Goal: Information Seeking & Learning: Learn about a topic

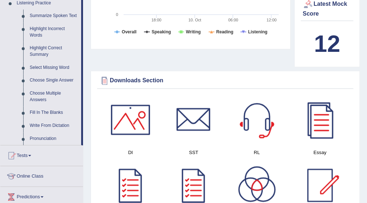
scroll to position [304, 0]
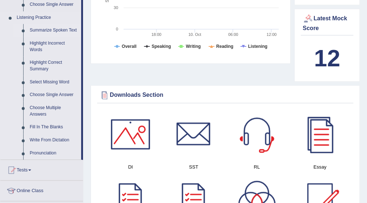
click at [44, 29] on link "Summarize Spoken Text" at bounding box center [53, 30] width 55 height 13
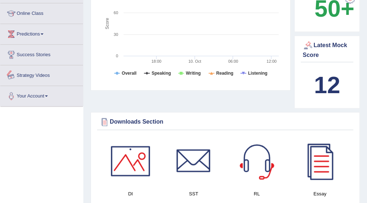
scroll to position [526, 0]
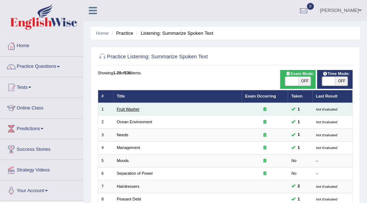
click at [135, 107] on link "Fruit Washer" at bounding box center [128, 109] width 23 height 4
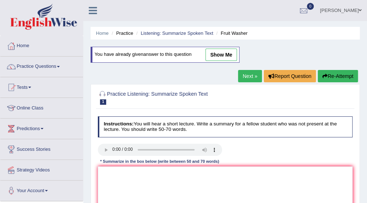
click at [218, 56] on link "show me" at bounding box center [220, 54] width 31 height 12
type textarea "The speaker provided a comprehensive overview about vacteria in the vegetables,…"
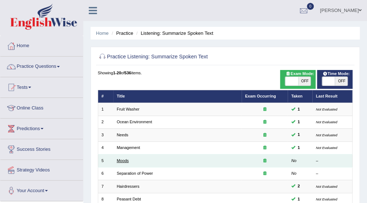
click at [128, 160] on link "Moods" at bounding box center [123, 160] width 12 height 4
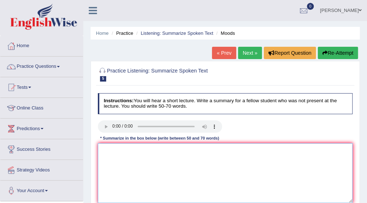
click at [123, 150] on textarea at bounding box center [225, 173] width 255 height 60
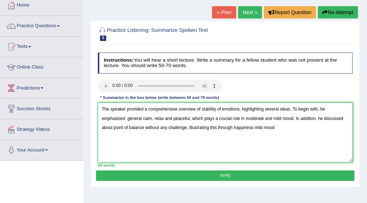
scroll to position [43, 0]
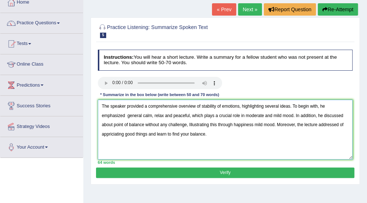
type textarea "The speaker provided a comprehensive overview of stability of emotions, highlig…"
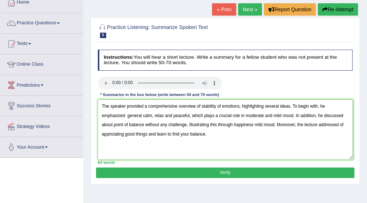
click at [227, 173] on button "Verify" at bounding box center [225, 172] width 258 height 10
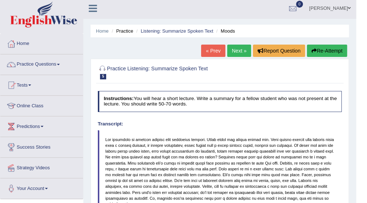
scroll to position [0, 0]
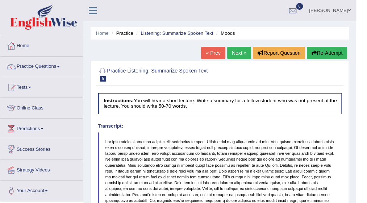
click at [240, 49] on link "Next »" at bounding box center [239, 53] width 24 height 12
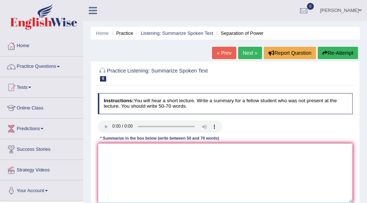
click at [105, 147] on textarea at bounding box center [225, 173] width 255 height 60
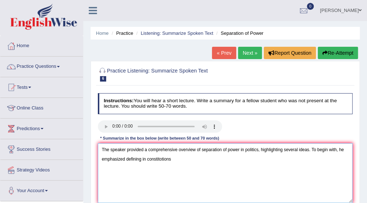
click at [162, 157] on textarea "The speaker provided a comprehensive overview of separation of power in politic…" at bounding box center [225, 173] width 255 height 60
click at [172, 157] on textarea "The speaker provided a comprehensive overview of separation of power in politic…" at bounding box center [225, 173] width 255 height 60
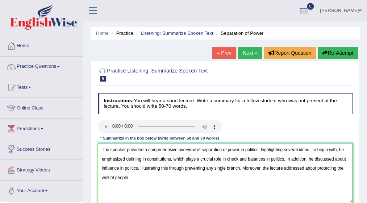
click at [115, 178] on textarea "The speaker provided a comprehensive overview of separation of power in politic…" at bounding box center [225, 173] width 255 height 60
click at [137, 176] on textarea "The speaker provided a comprehensive overview of separation of power in politic…" at bounding box center [225, 173] width 255 height 60
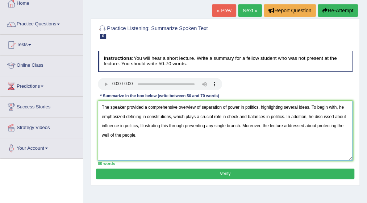
scroll to position [58, 0]
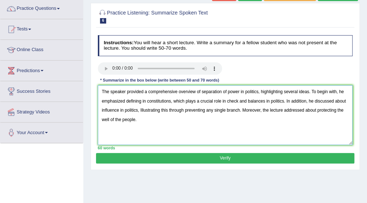
type textarea "The speaker provided a comprehensive overview of separation of power in politic…"
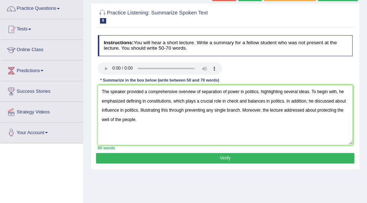
click at [241, 155] on button "Verify" at bounding box center [225, 158] width 258 height 10
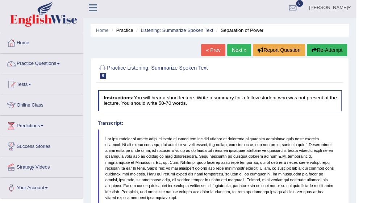
scroll to position [0, 0]
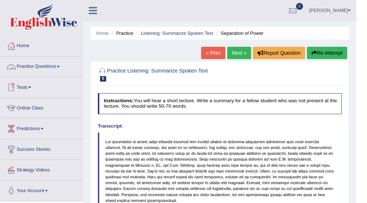
click at [60, 67] on span at bounding box center [58, 66] width 3 height 1
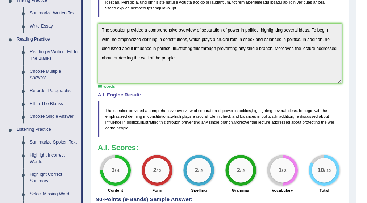
scroll to position [203, 0]
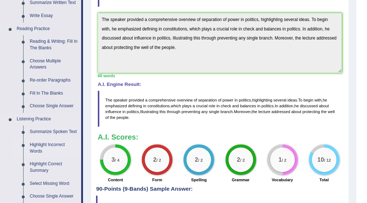
click at [42, 148] on link "Highlight Incorrect Words" at bounding box center [53, 147] width 55 height 19
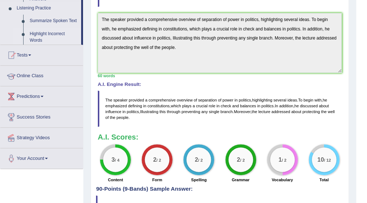
scroll to position [179, 0]
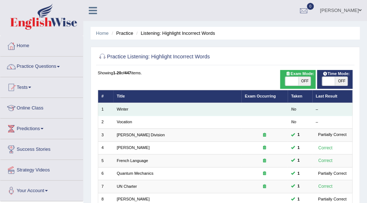
click at [130, 108] on td "Winter" at bounding box center [177, 109] width 128 height 13
click at [122, 109] on link "Winter" at bounding box center [123, 109] width 12 height 4
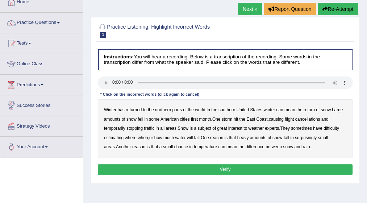
scroll to position [43, 0]
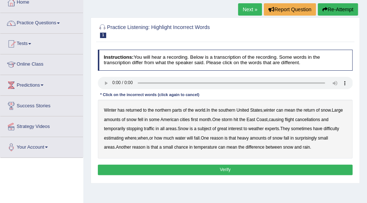
click at [198, 118] on b "first" at bounding box center [194, 119] width 7 height 5
click at [164, 129] on b "all" at bounding box center [162, 128] width 4 height 5
click at [183, 137] on b "water" at bounding box center [180, 137] width 10 height 5
click at [174, 147] on b "chance" at bounding box center [181, 146] width 14 height 5
click at [222, 167] on button "Verify" at bounding box center [225, 169] width 255 height 10
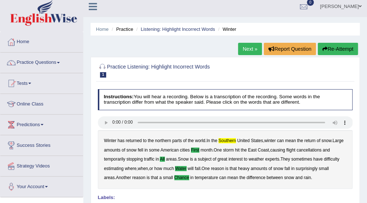
scroll to position [0, 0]
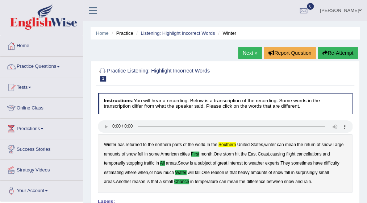
click at [247, 57] on link "Next »" at bounding box center [250, 53] width 24 height 12
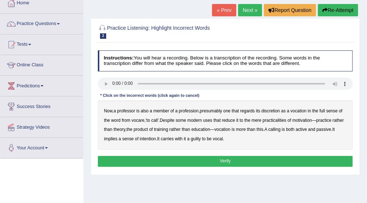
scroll to position [43, 0]
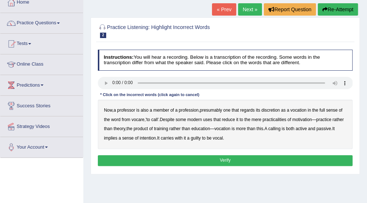
click at [273, 109] on b "discretion" at bounding box center [270, 109] width 18 height 5
click at [302, 120] on b "motivation" at bounding box center [302, 119] width 20 height 5
click at [156, 136] on b "intention" at bounding box center [147, 137] width 16 height 5
click at [215, 158] on button "Verify" at bounding box center [225, 160] width 255 height 10
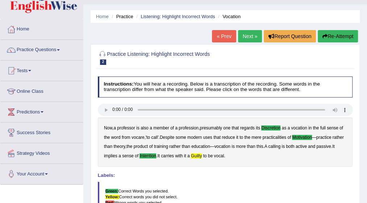
scroll to position [14, 0]
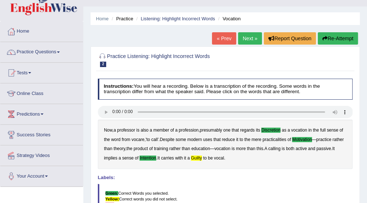
click at [245, 38] on link "Next »" at bounding box center [250, 38] width 24 height 12
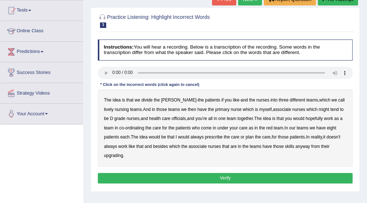
scroll to position [87, 0]
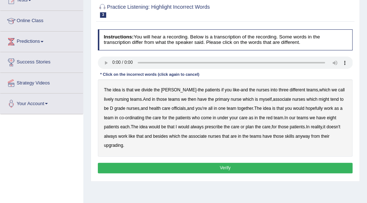
click at [113, 97] on b "lively" at bounding box center [108, 99] width 9 height 5
click at [318, 98] on b "might" at bounding box center [323, 99] width 10 height 5
click at [171, 109] on b "officials" at bounding box center [178, 108] width 14 height 5
click at [152, 117] on b "care" at bounding box center [156, 117] width 8 height 5
click at [117, 134] on b "always" at bounding box center [110, 136] width 13 height 5
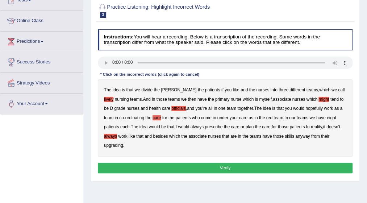
click at [117, 134] on b "always" at bounding box center [110, 136] width 13 height 5
click at [227, 162] on button "Verify" at bounding box center [225, 167] width 255 height 10
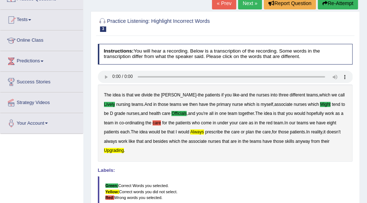
scroll to position [58, 0]
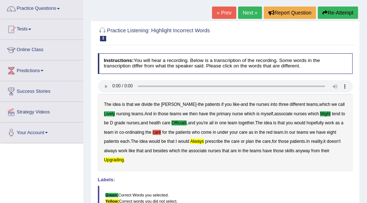
click at [248, 11] on link "Next »" at bounding box center [250, 13] width 24 height 12
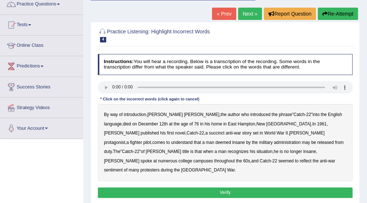
scroll to position [72, 0]
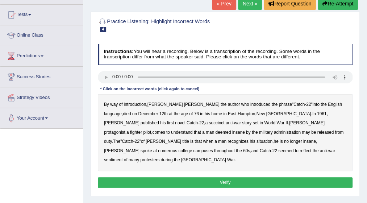
click at [208, 123] on b "succinct" at bounding box center [216, 122] width 16 height 5
click at [274, 131] on b "administration" at bounding box center [287, 132] width 27 height 5
click at [256, 141] on b "situation" at bounding box center [264, 141] width 16 height 5
click at [299, 151] on b "reflect" at bounding box center [305, 150] width 12 height 5
click at [221, 177] on button "Verify" at bounding box center [225, 182] width 255 height 10
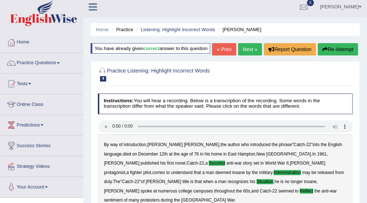
scroll to position [0, 0]
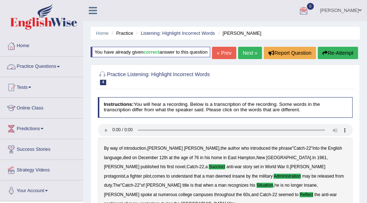
click at [60, 66] on span at bounding box center [58, 66] width 3 height 1
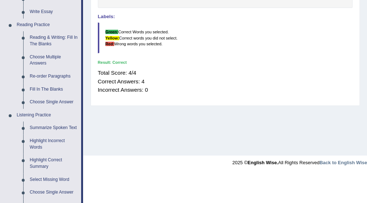
scroll to position [217, 0]
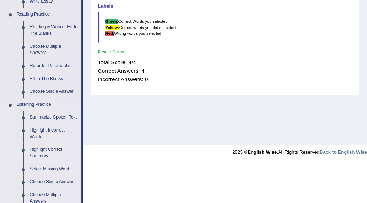
click at [50, 149] on link "Highlight Correct Summary" at bounding box center [53, 152] width 55 height 19
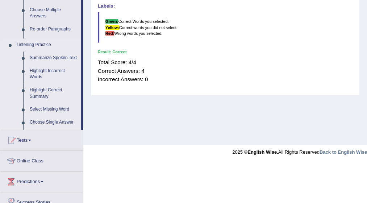
scroll to position [189, 0]
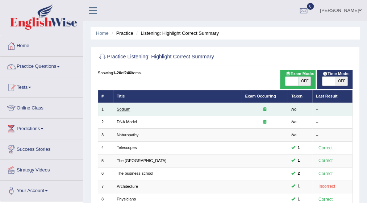
click at [126, 109] on link "Sodium" at bounding box center [123, 109] width 13 height 4
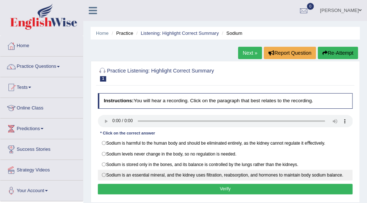
click at [103, 172] on label "Sodium is an essential mineral, and the kidney uses ﬁltration, reabsorption, an…" at bounding box center [225, 174] width 255 height 11
radio input "true"
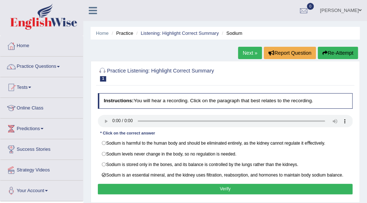
click at [219, 184] on button "Verify" at bounding box center [225, 188] width 255 height 10
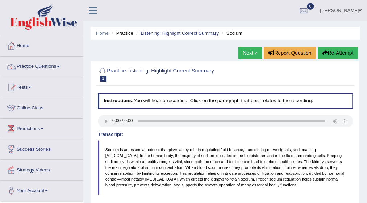
click at [245, 53] on link "Next »" at bounding box center [250, 53] width 24 height 12
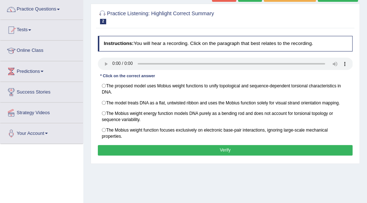
scroll to position [58, 0]
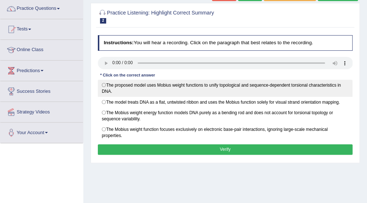
click at [104, 83] on label "The proposed model uses Mobius weight functions to unify topological and sequen…" at bounding box center [225, 88] width 255 height 17
radio input "true"
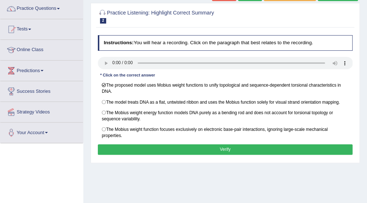
click at [231, 145] on button "Verify" at bounding box center [225, 149] width 255 height 10
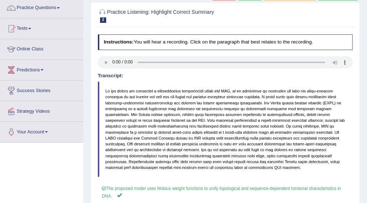
scroll to position [18, 0]
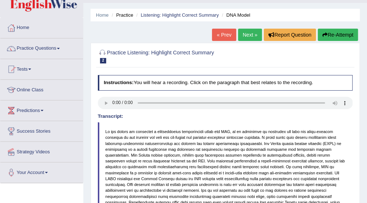
click at [248, 34] on link "Next »" at bounding box center [250, 35] width 24 height 12
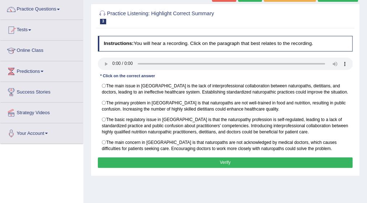
scroll to position [58, 0]
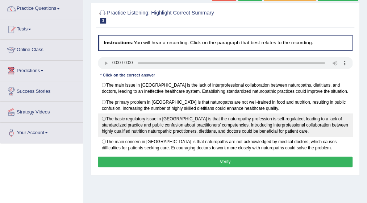
click at [102, 117] on label "The basic regulatory issue in [GEOGRAPHIC_DATA] is that the naturopathy profess…" at bounding box center [225, 124] width 255 height 23
radio input "true"
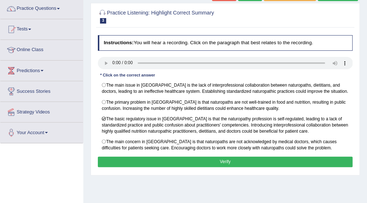
click at [229, 156] on button "Verify" at bounding box center [225, 161] width 255 height 10
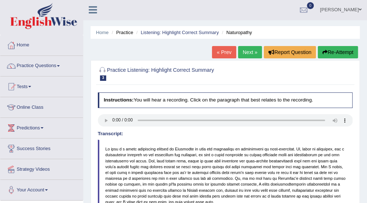
scroll to position [0, 0]
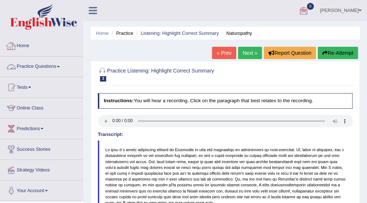
click at [62, 64] on link "Practice Questions" at bounding box center [41, 65] width 82 height 18
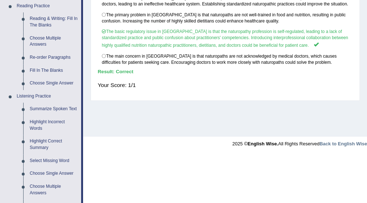
scroll to position [232, 0]
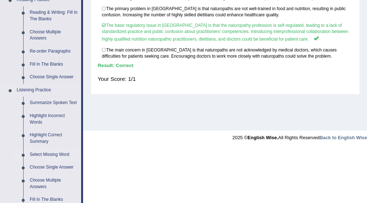
click at [53, 152] on link "Select Missing Word" at bounding box center [53, 154] width 55 height 13
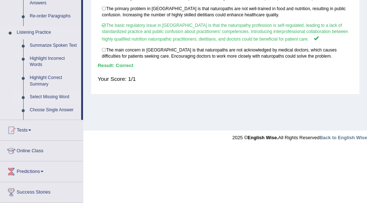
scroll to position [157, 0]
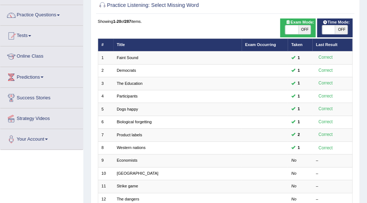
scroll to position [58, 0]
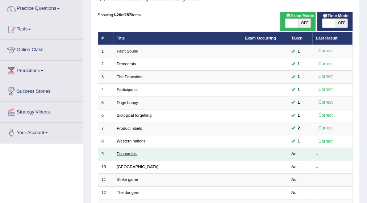
click at [120, 152] on link "Economists" at bounding box center [127, 153] width 21 height 4
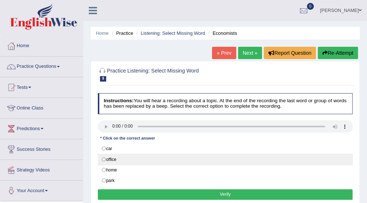
click at [104, 156] on label "office" at bounding box center [225, 158] width 255 height 11
radio input "true"
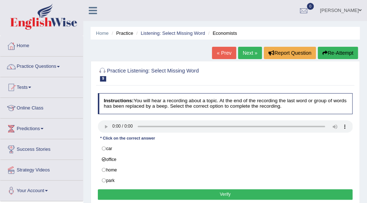
click at [216, 191] on button "Verify" at bounding box center [225, 194] width 255 height 10
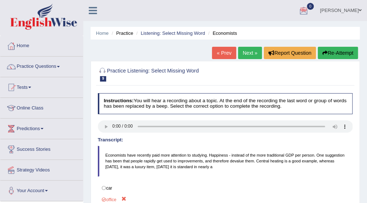
click at [251, 55] on link "Next »" at bounding box center [250, 53] width 24 height 12
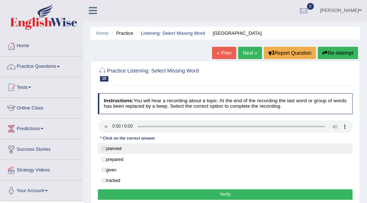
click at [104, 146] on label "planned" at bounding box center [225, 148] width 255 height 11
radio input "true"
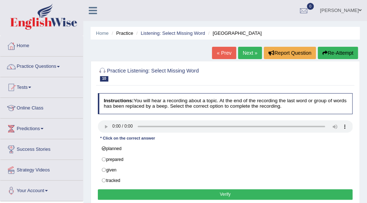
click at [223, 191] on button "Verify" at bounding box center [225, 194] width 255 height 10
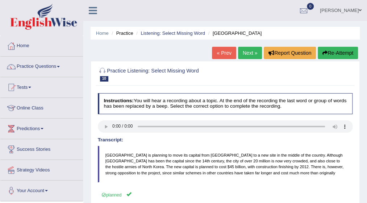
click at [249, 54] on link "Next »" at bounding box center [250, 53] width 24 height 12
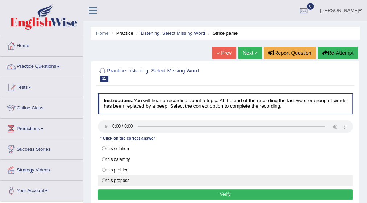
click at [103, 178] on label "this proposal" at bounding box center [225, 180] width 255 height 11
radio input "true"
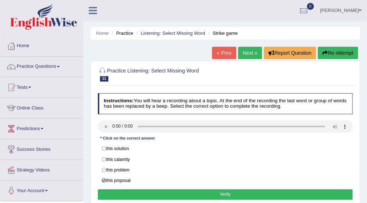
click at [207, 191] on button "Verify" at bounding box center [225, 194] width 255 height 10
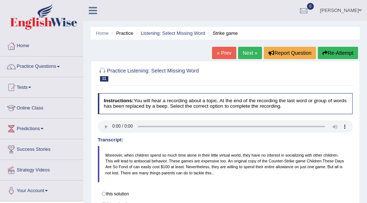
click at [246, 54] on link "Next »" at bounding box center [250, 53] width 24 height 12
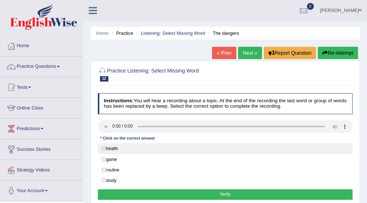
click at [103, 146] on label "health" at bounding box center [225, 148] width 255 height 11
radio input "true"
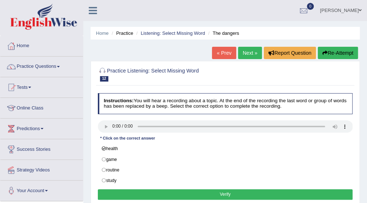
click at [214, 189] on button "Verify" at bounding box center [225, 194] width 255 height 10
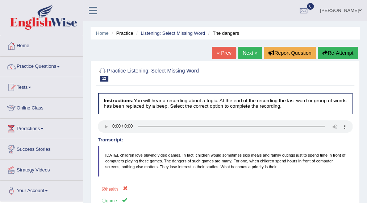
click at [241, 54] on link "Next »" at bounding box center [250, 53] width 24 height 12
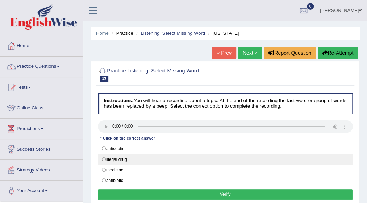
click at [104, 157] on label "illegal drug" at bounding box center [225, 158] width 255 height 11
radio input "true"
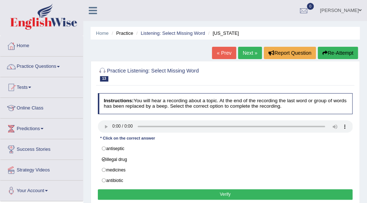
click at [208, 189] on button "Verify" at bounding box center [225, 194] width 255 height 10
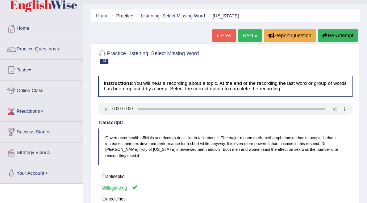
scroll to position [14, 0]
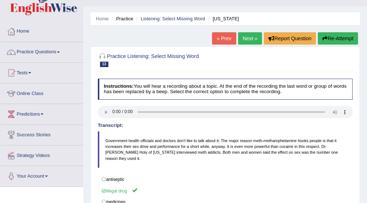
click at [245, 41] on link "Next »" at bounding box center [250, 38] width 24 height 12
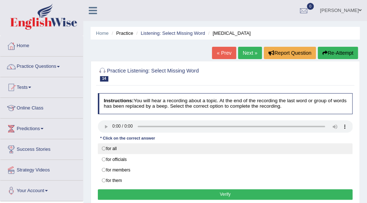
click at [103, 147] on label "for all" at bounding box center [225, 148] width 255 height 11
radio input "true"
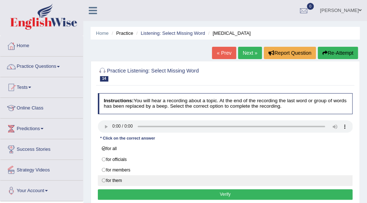
click at [103, 178] on label "for them" at bounding box center [225, 180] width 255 height 11
radio input "true"
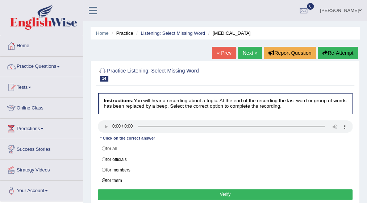
click at [237, 190] on button "Verify" at bounding box center [225, 194] width 255 height 10
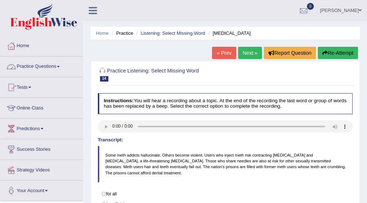
click at [60, 67] on span at bounding box center [58, 66] width 3 height 1
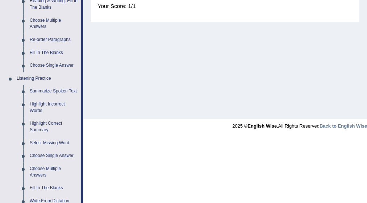
scroll to position [246, 0]
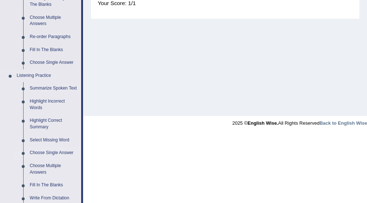
click at [50, 153] on link "Choose Single Answer" at bounding box center [53, 152] width 55 height 13
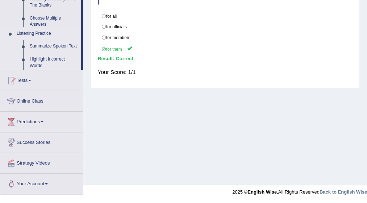
scroll to position [177, 0]
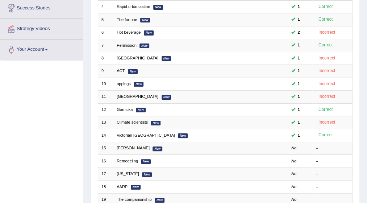
scroll to position [145, 0]
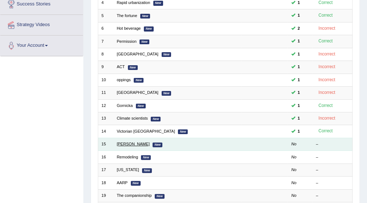
click at [124, 141] on link "[PERSON_NAME]" at bounding box center [133, 143] width 33 height 4
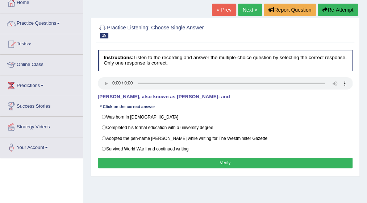
scroll to position [43, 0]
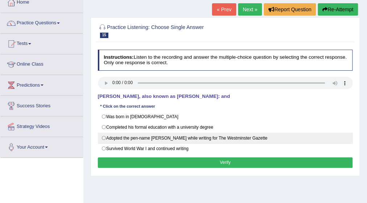
click at [104, 136] on label "Adopted the pen-name Saki while writing for The Westminster Gazette" at bounding box center [225, 137] width 255 height 11
radio input "true"
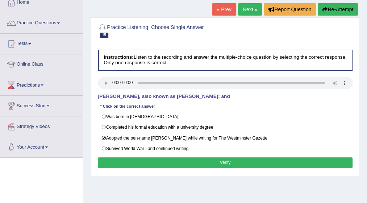
click at [220, 158] on button "Verify" at bounding box center [225, 162] width 255 height 10
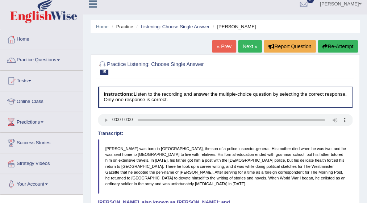
scroll to position [0, 0]
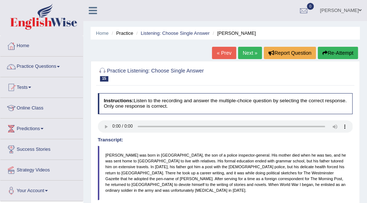
click at [248, 54] on link "Next »" at bounding box center [250, 53] width 24 height 12
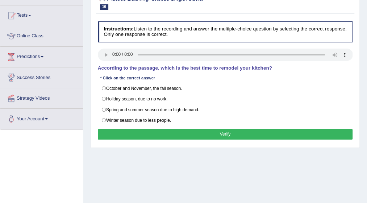
scroll to position [72, 0]
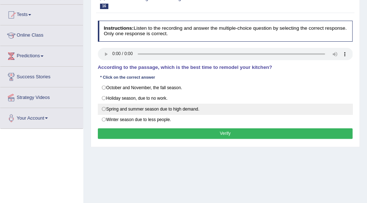
click at [103, 107] on label "Spring and summer season due to high demand." at bounding box center [225, 108] width 255 height 11
radio input "true"
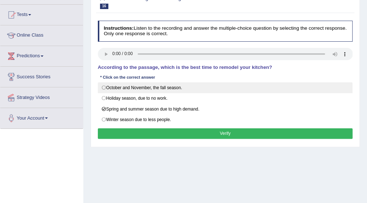
click at [102, 87] on label "October and November, the fall season." at bounding box center [225, 87] width 255 height 11
radio input "true"
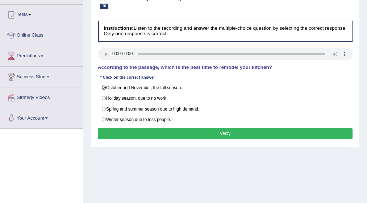
click at [225, 130] on button "Verify" at bounding box center [225, 133] width 255 height 10
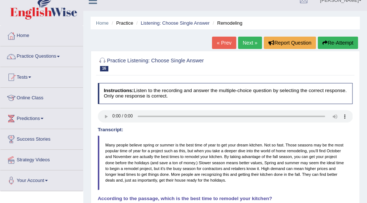
scroll to position [0, 0]
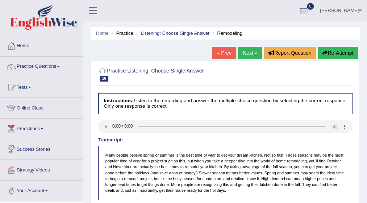
click at [250, 55] on link "Next »" at bounding box center [250, 53] width 24 height 12
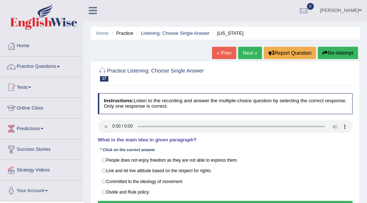
click at [365, 198] on div "Home Practice Listening: Choose Single Answer [US_STATE] « Prev Next » Report Q…" at bounding box center [224, 181] width 283 height 362
drag, startPoint x: 365, startPoint y: 198, endPoint x: 369, endPoint y: 197, distance: 3.6
click at [366, 197] on html "Toggle navigation Home Practice Questions Speaking Practice Read Aloud Repeat S…" at bounding box center [183, 101] width 367 height 203
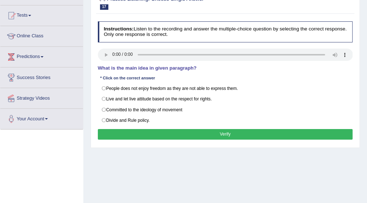
scroll to position [72, 0]
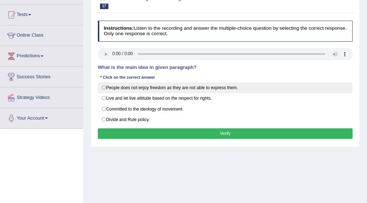
click at [105, 86] on label "People does not enjoy freedom as they are not able to express them." at bounding box center [225, 87] width 255 height 11
radio input "true"
click at [105, 86] on label "People does not enjoy freedom as they are not able to express them." at bounding box center [225, 87] width 255 height 11
click at [104, 87] on label "People does not enjoy freedom as they are not able to express them." at bounding box center [225, 87] width 255 height 11
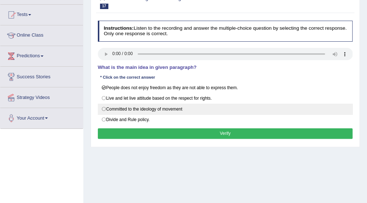
click at [103, 107] on label "Committed to the ideology of movement" at bounding box center [225, 108] width 255 height 11
radio input "true"
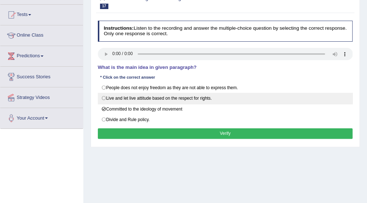
click at [102, 97] on label "Live and let live attitude based on the respect for rights." at bounding box center [225, 98] width 255 height 11
radio input "true"
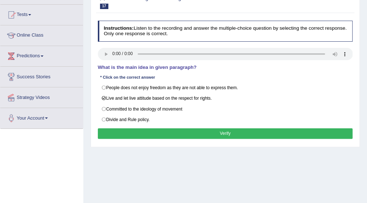
click at [216, 128] on button "Verify" at bounding box center [225, 133] width 255 height 10
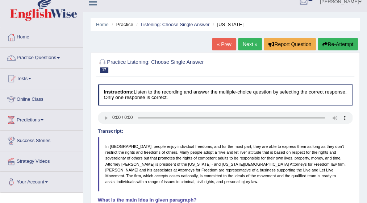
scroll to position [4, 0]
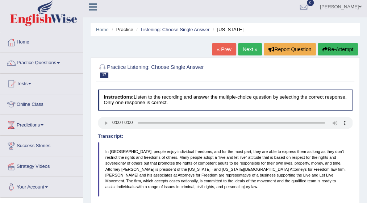
click at [246, 52] on link "Next »" at bounding box center [250, 49] width 24 height 12
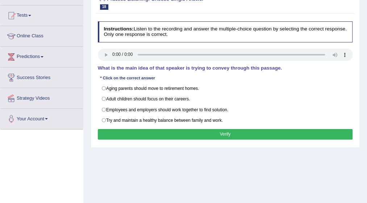
scroll to position [87, 0]
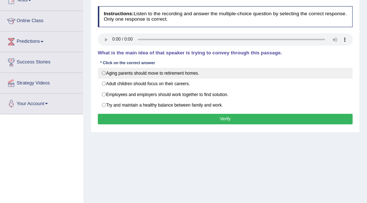
click at [102, 72] on label "Aging parents should move to retirement homes." at bounding box center [225, 73] width 255 height 11
radio input "true"
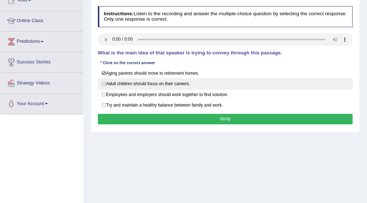
click at [104, 82] on label "Adult children should focus on their careers." at bounding box center [225, 83] width 255 height 11
radio input "true"
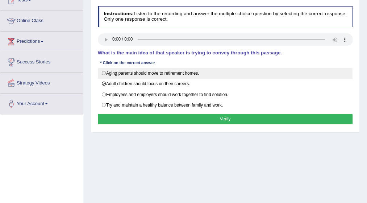
click at [104, 72] on label "Aging parents should move to retirement homes." at bounding box center [225, 73] width 255 height 11
radio input "true"
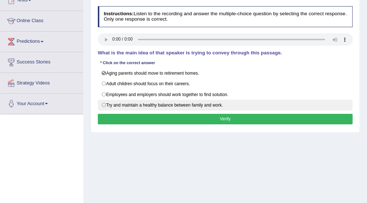
click at [103, 101] on label "Try and maintain a healthy balance between family and work." at bounding box center [225, 105] width 255 height 11
radio input "true"
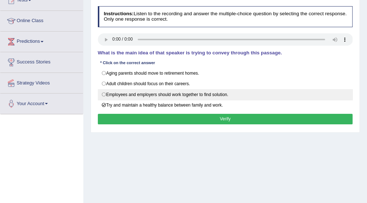
click at [105, 90] on label "Employees and employers should work together to find solution." at bounding box center [225, 94] width 255 height 11
radio input "true"
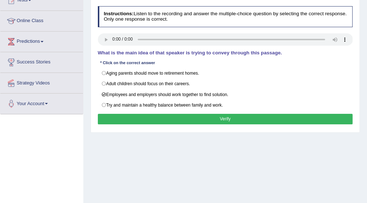
click at [210, 114] on button "Verify" at bounding box center [225, 119] width 255 height 10
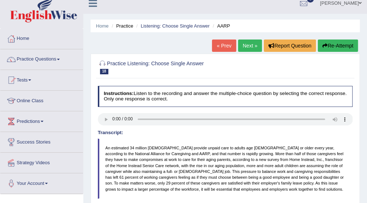
scroll to position [0, 0]
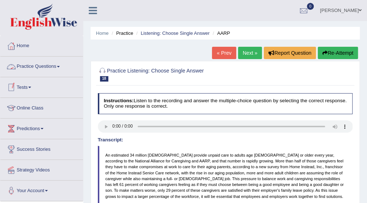
click at [61, 65] on link "Practice Questions" at bounding box center [41, 65] width 82 height 18
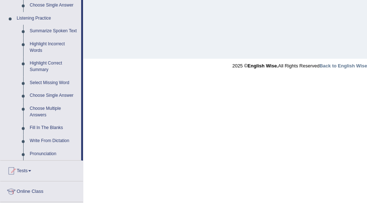
scroll to position [304, 0]
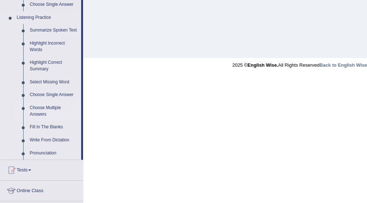
click at [39, 110] on link "Choose Multiple Answers" at bounding box center [53, 110] width 55 height 19
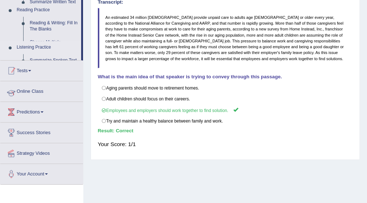
scroll to position [80, 0]
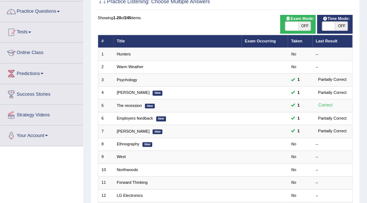
scroll to position [58, 0]
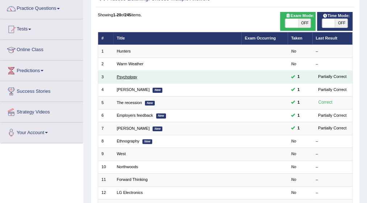
click at [133, 76] on link "Psychology" at bounding box center [127, 77] width 21 height 4
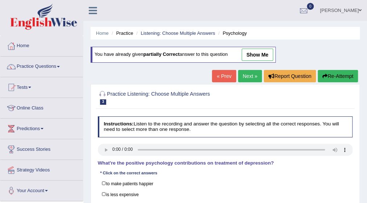
click at [250, 50] on link "show me" at bounding box center [256, 54] width 31 height 12
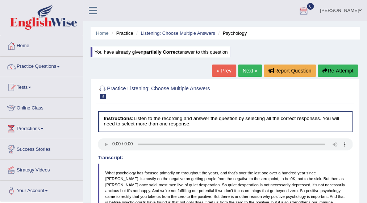
click at [247, 68] on link "Next »" at bounding box center [250, 70] width 24 height 12
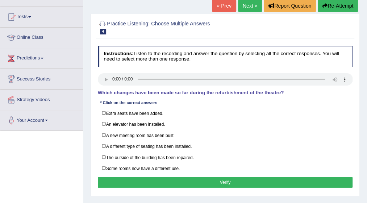
scroll to position [72, 0]
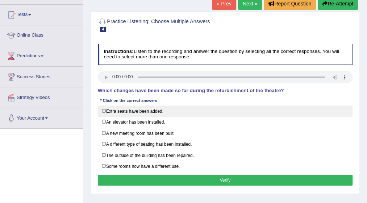
click at [103, 109] on label "Extra seats have been added." at bounding box center [225, 110] width 255 height 11
checkbox input "true"
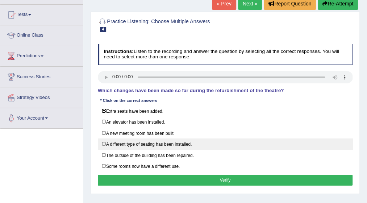
click at [106, 139] on label "A different type of seating has been installed." at bounding box center [225, 143] width 255 height 11
checkbox input "true"
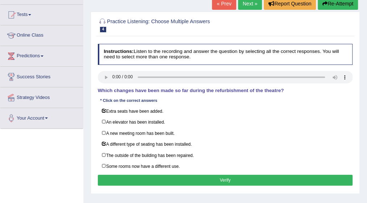
click at [220, 174] on button "Verify" at bounding box center [225, 179] width 255 height 10
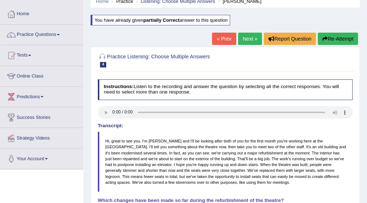
scroll to position [29, 0]
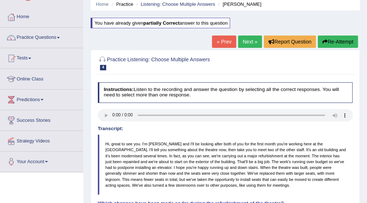
click at [248, 38] on link "Next »" at bounding box center [250, 41] width 24 height 12
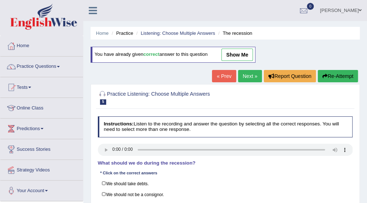
click at [366, 197] on div "Home Practice Listening: Choose Multiple Answers The recession You have already…" at bounding box center [224, 181] width 283 height 362
click at [366, 196] on html "Toggle navigation Home Practice Questions Speaking Practice Read Aloud Repeat S…" at bounding box center [183, 101] width 367 height 203
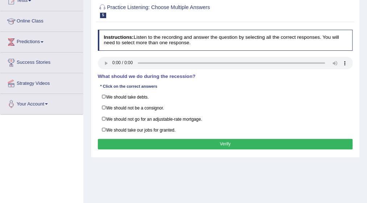
scroll to position [87, 0]
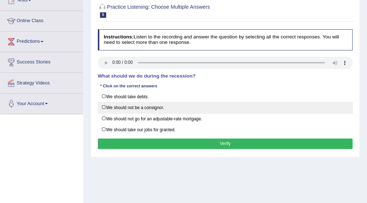
click at [104, 103] on label "We should not be a consignor." at bounding box center [225, 107] width 255 height 11
checkbox input "true"
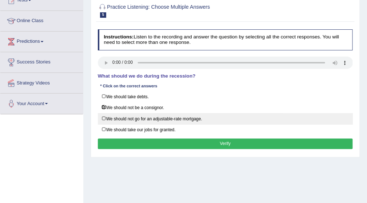
click at [103, 115] on label "We should not go for an adjustable-rate mortgage." at bounding box center [225, 118] width 255 height 11
checkbox input "true"
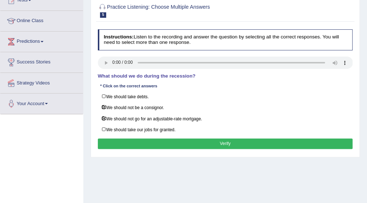
click at [215, 138] on button "Verify" at bounding box center [225, 143] width 255 height 10
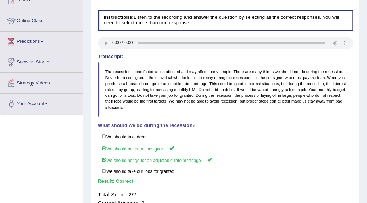
click at [365, 196] on div "Home Practice Listening: Choose Multiple Answers The recession You have already…" at bounding box center [224, 94] width 283 height 362
drag, startPoint x: 365, startPoint y: 196, endPoint x: 369, endPoint y: 59, distance: 137.6
click at [366, 59] on html "Toggle navigation Home Practice Questions Speaking Practice Read Aloud Repeat S…" at bounding box center [183, 14] width 367 height 203
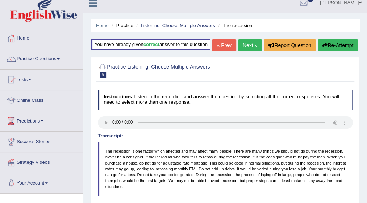
scroll to position [0, 0]
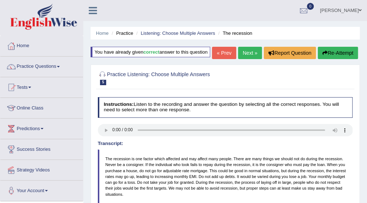
click at [247, 51] on link "Next »" at bounding box center [250, 53] width 24 height 12
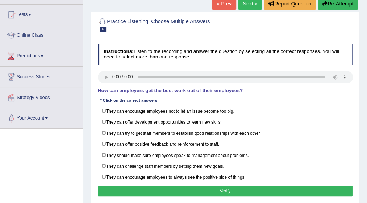
scroll to position [87, 0]
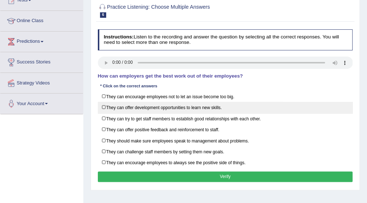
click at [104, 106] on label "They can offer development opportunities to learn new skills." at bounding box center [225, 107] width 255 height 11
checkbox input "true"
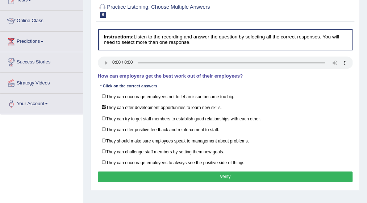
click at [236, 171] on button "Verify" at bounding box center [225, 176] width 255 height 10
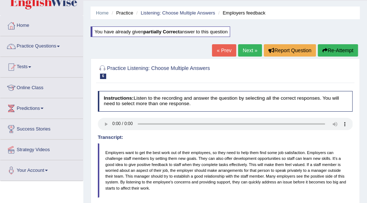
scroll to position [14, 0]
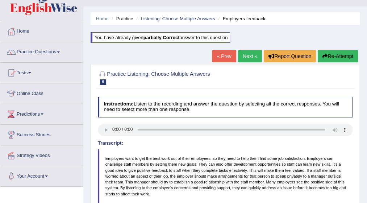
click at [245, 55] on link "Next »" at bounding box center [250, 56] width 24 height 12
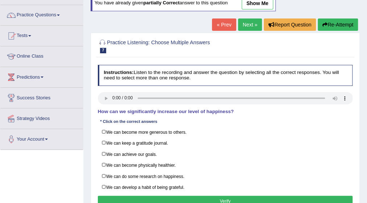
scroll to position [58, 0]
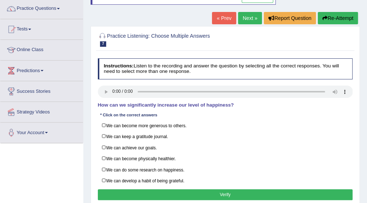
click at [246, 16] on link "Next »" at bounding box center [250, 18] width 24 height 12
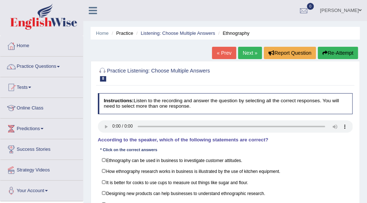
click at [227, 52] on link "« Prev" at bounding box center [224, 53] width 24 height 12
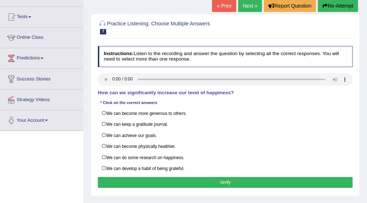
scroll to position [87, 0]
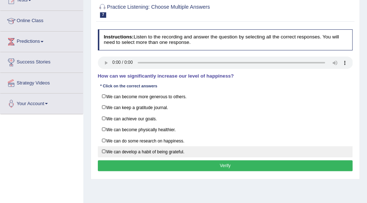
click at [105, 147] on label "We can develop a habit of being grateful." at bounding box center [225, 151] width 255 height 11
checkbox input "true"
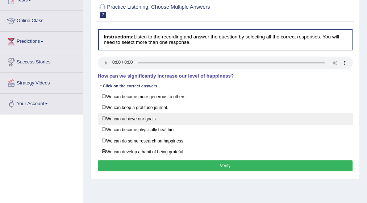
click at [102, 115] on label "We can achieve our goals." at bounding box center [225, 118] width 255 height 11
checkbox input "true"
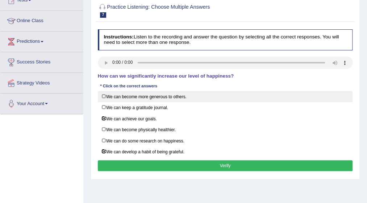
click at [102, 94] on label "We can become more generous to others." at bounding box center [225, 96] width 255 height 11
checkbox input "true"
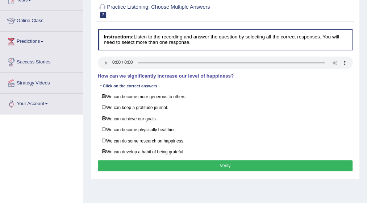
click at [224, 160] on button "Verify" at bounding box center [225, 165] width 255 height 10
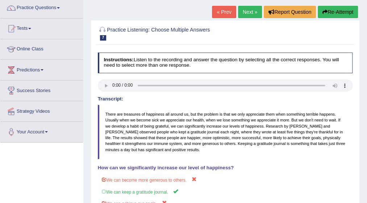
scroll to position [43, 0]
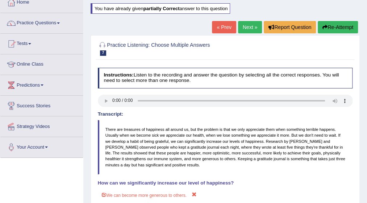
click at [257, 22] on link "Next »" at bounding box center [250, 27] width 24 height 12
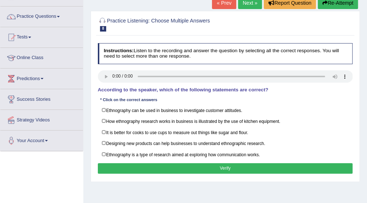
scroll to position [58, 0]
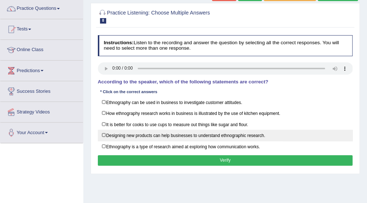
click at [101, 132] on label "Designing new products can help businesses to understand ethnographic research." at bounding box center [225, 135] width 255 height 11
checkbox input "true"
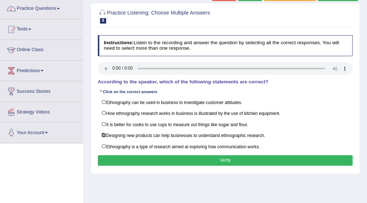
click at [220, 151] on div "Instructions: Listen to the recording and answer the question by selecting all …" at bounding box center [225, 101] width 258 height 138
click at [219, 155] on button "Verify" at bounding box center [225, 160] width 255 height 10
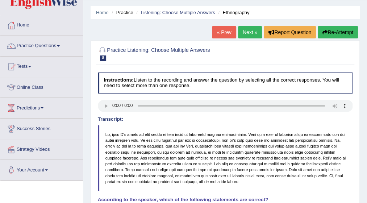
scroll to position [14, 0]
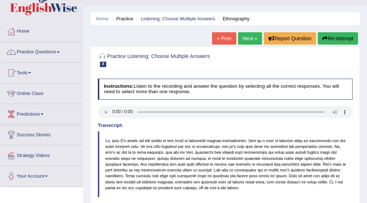
click at [60, 51] on span at bounding box center [58, 51] width 3 height 1
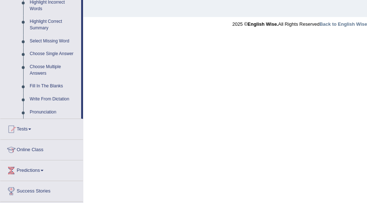
scroll to position [347, 0]
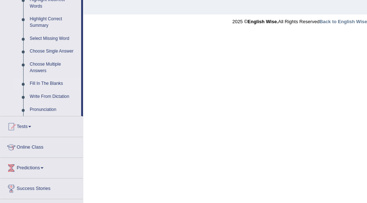
click at [49, 86] on link "Fill In The Blanks" at bounding box center [53, 83] width 55 height 13
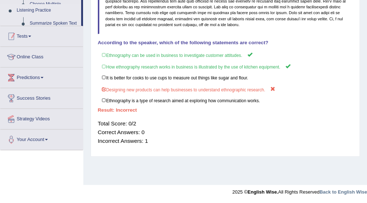
scroll to position [140, 0]
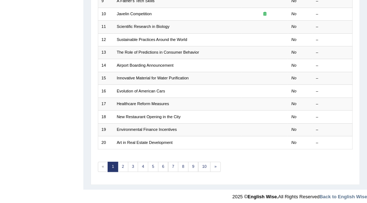
scroll to position [212, 0]
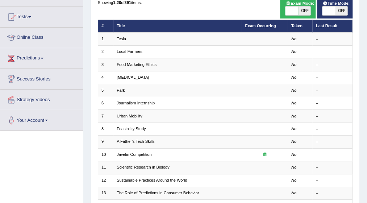
scroll to position [53, 0]
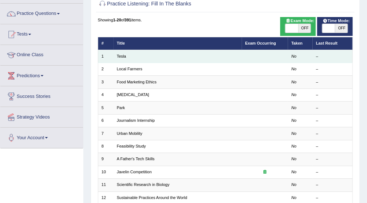
click at [128, 57] on td "Tesla" at bounding box center [177, 56] width 128 height 13
click at [121, 55] on link "Tesla" at bounding box center [121, 56] width 9 height 4
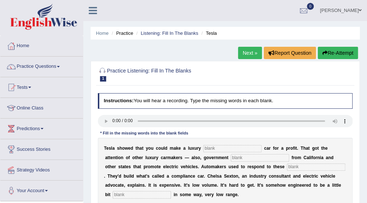
click at [366, 196] on div "Home Practice Listening: Fill In The Blanks Tesla Next » Report Question Re-Att…" at bounding box center [224, 181] width 283 height 362
drag, startPoint x: 366, startPoint y: 196, endPoint x: 374, endPoint y: 199, distance: 8.8
click at [366, 199] on html "Toggle navigation Home Practice Questions Speaking Practice Read Aloud Repeat S…" at bounding box center [183, 101] width 367 height 203
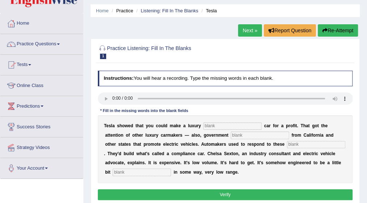
scroll to position [29, 0]
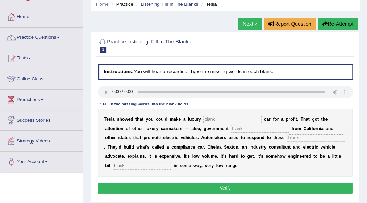
click at [206, 118] on input "text" at bounding box center [232, 119] width 58 height 7
type input "electric"
click at [230, 128] on input "text" at bounding box center [259, 128] width 58 height 7
type input "regulation"
click at [287, 137] on input "text" at bounding box center [316, 137] width 58 height 7
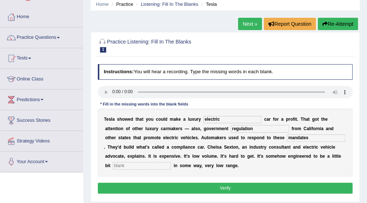
type input "mandates"
click at [171, 162] on input "text" at bounding box center [142, 165] width 58 height 7
type input "attractive"
click at [287, 138] on input "mandates" at bounding box center [316, 137] width 58 height 7
type input "mandate"
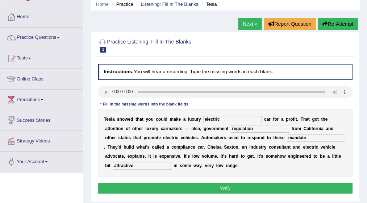
click at [230, 130] on input "regulation" at bounding box center [259, 128] width 58 height 7
type input "regulations"
click at [171, 162] on input "attractive" at bounding box center [142, 165] width 58 height 7
type input "attractived"
click at [225, 187] on button "Verify" at bounding box center [225, 187] width 255 height 10
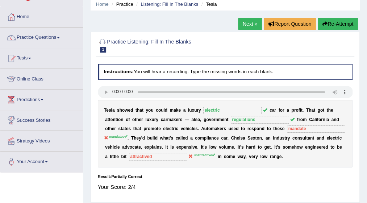
click at [247, 24] on link "Next »" at bounding box center [250, 24] width 24 height 12
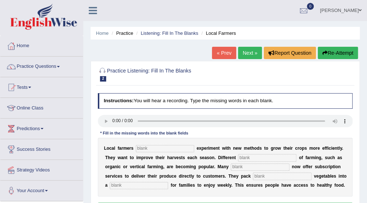
click at [157, 149] on input "text" at bounding box center [165, 148] width 58 height 7
type input "frequintly"
click at [238, 157] on input "text" at bounding box center [267, 157] width 58 height 7
type input "styles"
click at [231, 164] on input "text" at bounding box center [259, 166] width 58 height 7
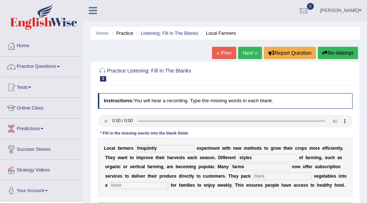
type input "farms"
click at [253, 178] on input "text" at bounding box center [282, 175] width 58 height 7
type input "freshed"
click at [135, 186] on input "text" at bounding box center [139, 185] width 58 height 7
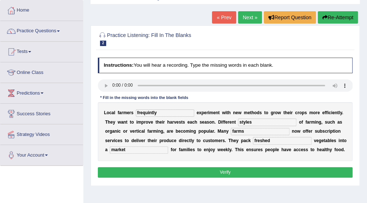
scroll to position [43, 0]
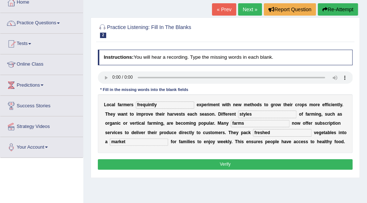
type input "market"
click at [258, 164] on button "Verify" at bounding box center [225, 164] width 255 height 10
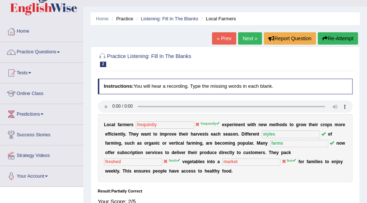
scroll to position [0, 0]
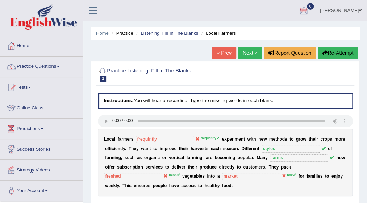
click at [246, 51] on link "Next »" at bounding box center [250, 53] width 24 height 12
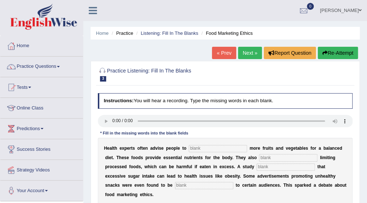
click at [206, 147] on input "text" at bounding box center [218, 148] width 58 height 7
type input "consume"
click at [259, 156] on input "text" at bounding box center [288, 157] width 58 height 7
type input "recommended"
click at [256, 166] on input "text" at bounding box center [285, 166] width 58 height 7
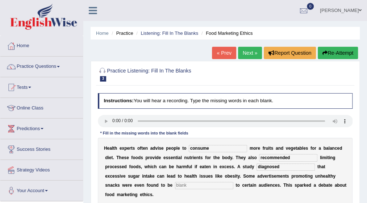
type input "diagnosed"
click at [175, 185] on input "text" at bounding box center [204, 185] width 58 height 7
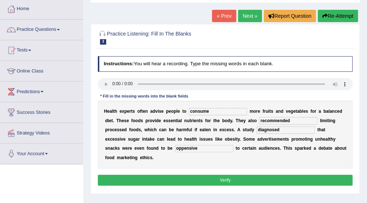
scroll to position [43, 0]
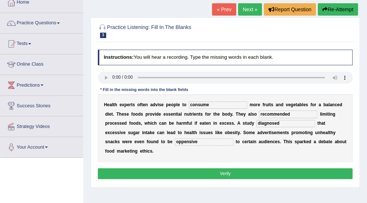
type input "oppensive"
click at [222, 168] on button "Verify" at bounding box center [225, 173] width 255 height 10
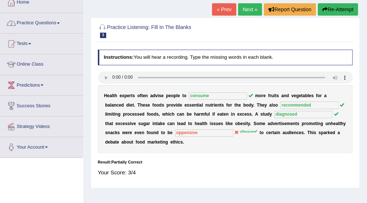
click at [60, 20] on link "Practice Questions" at bounding box center [41, 22] width 82 height 18
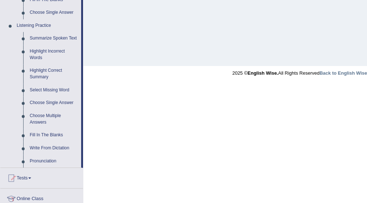
scroll to position [304, 0]
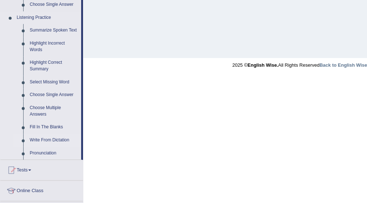
click at [46, 140] on link "Write From Dictation" at bounding box center [53, 140] width 55 height 13
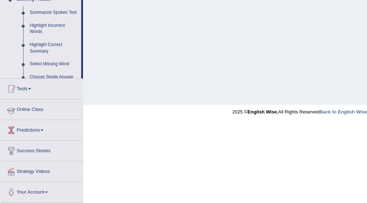
scroll to position [144, 0]
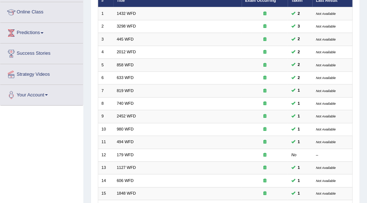
scroll to position [101, 0]
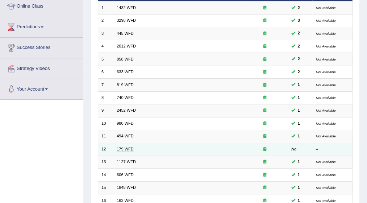
click at [120, 147] on link "179 WFD" at bounding box center [125, 149] width 17 height 4
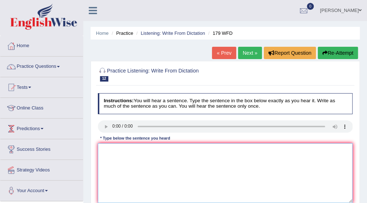
click at [107, 148] on textarea at bounding box center [225, 173] width 255 height 60
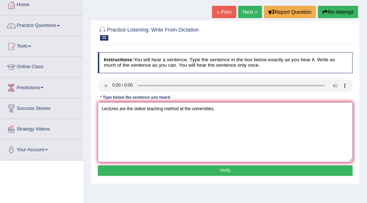
scroll to position [43, 0]
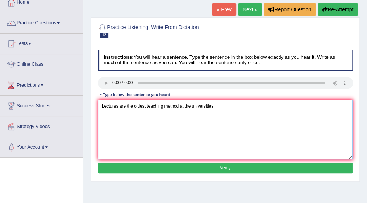
type textarea "Lectures are the oldest teaching method at the universities."
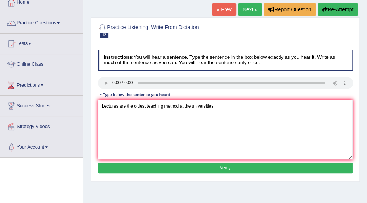
click at [224, 164] on button "Verify" at bounding box center [225, 167] width 255 height 10
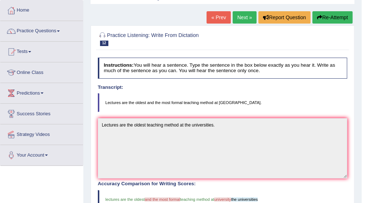
scroll to position [29, 0]
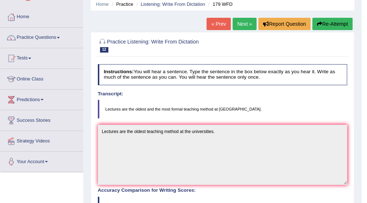
click at [247, 22] on link "Next »" at bounding box center [244, 24] width 24 height 12
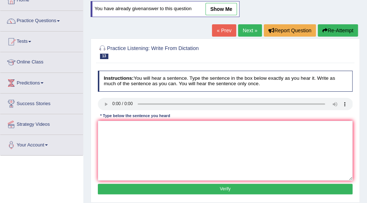
scroll to position [58, 0]
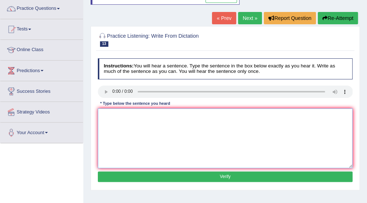
click at [112, 114] on textarea at bounding box center [225, 138] width 255 height 60
type textarea "A university degree is a requirment to enter many professions."
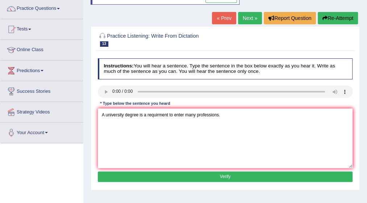
click at [224, 175] on button "Verify" at bounding box center [225, 176] width 255 height 10
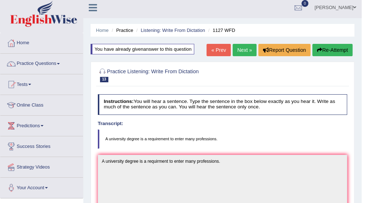
scroll to position [0, 0]
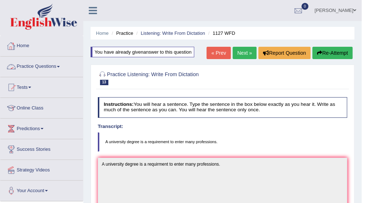
click at [63, 66] on link "Practice Questions" at bounding box center [41, 65] width 82 height 18
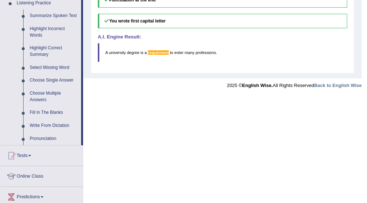
scroll to position [304, 0]
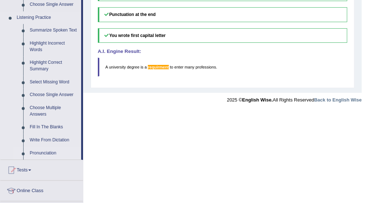
click at [45, 154] on link "Pronunciation" at bounding box center [53, 153] width 55 height 13
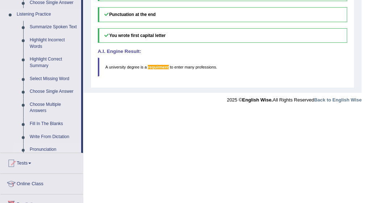
scroll to position [210, 0]
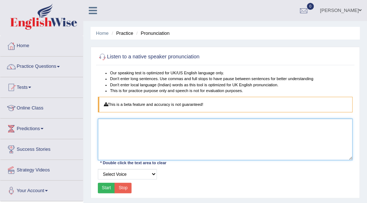
click at [155, 147] on textarea at bounding box center [225, 138] width 255 height 41
